Goal: Use online tool/utility: Use online tool/utility

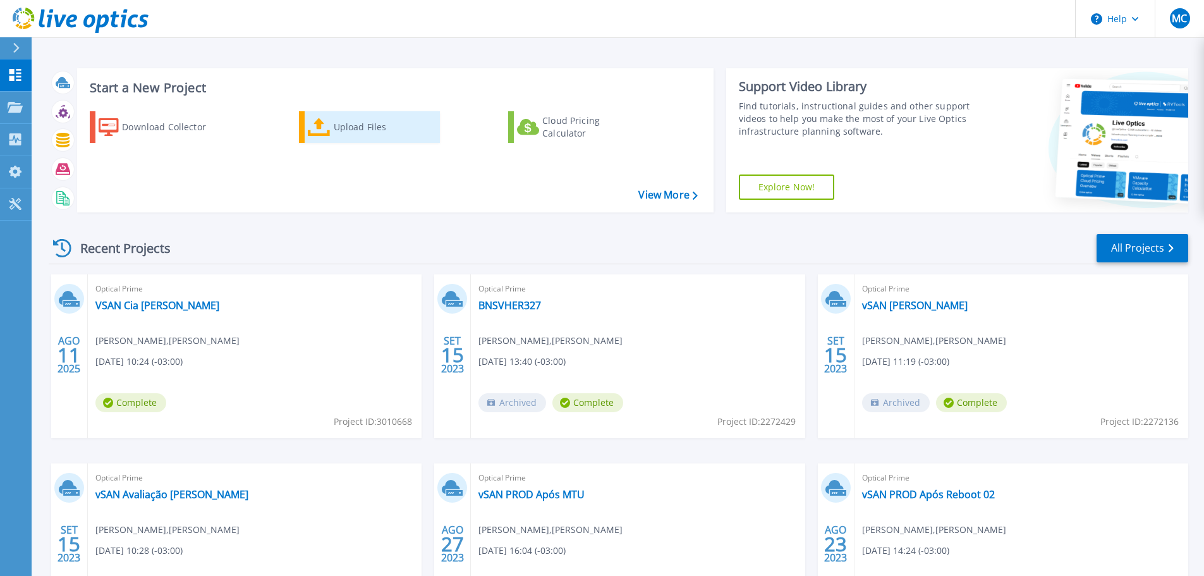
click at [358, 125] on div "Upload Files" at bounding box center [384, 126] width 101 height 25
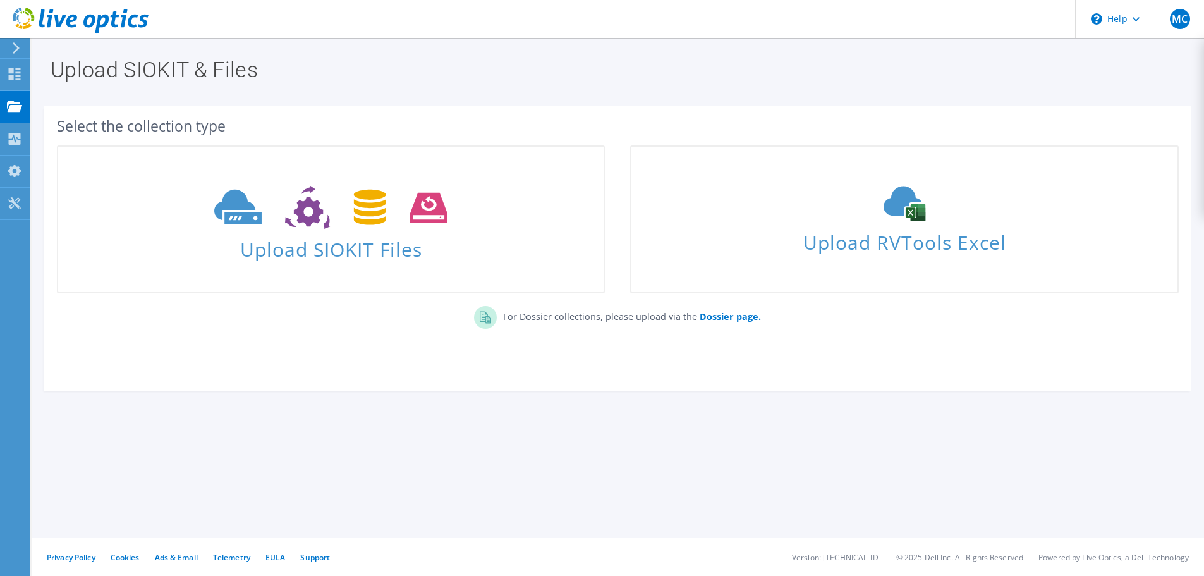
click at [732, 319] on b "Dossier page." at bounding box center [729, 316] width 61 height 12
